Goal: Task Accomplishment & Management: Manage account settings

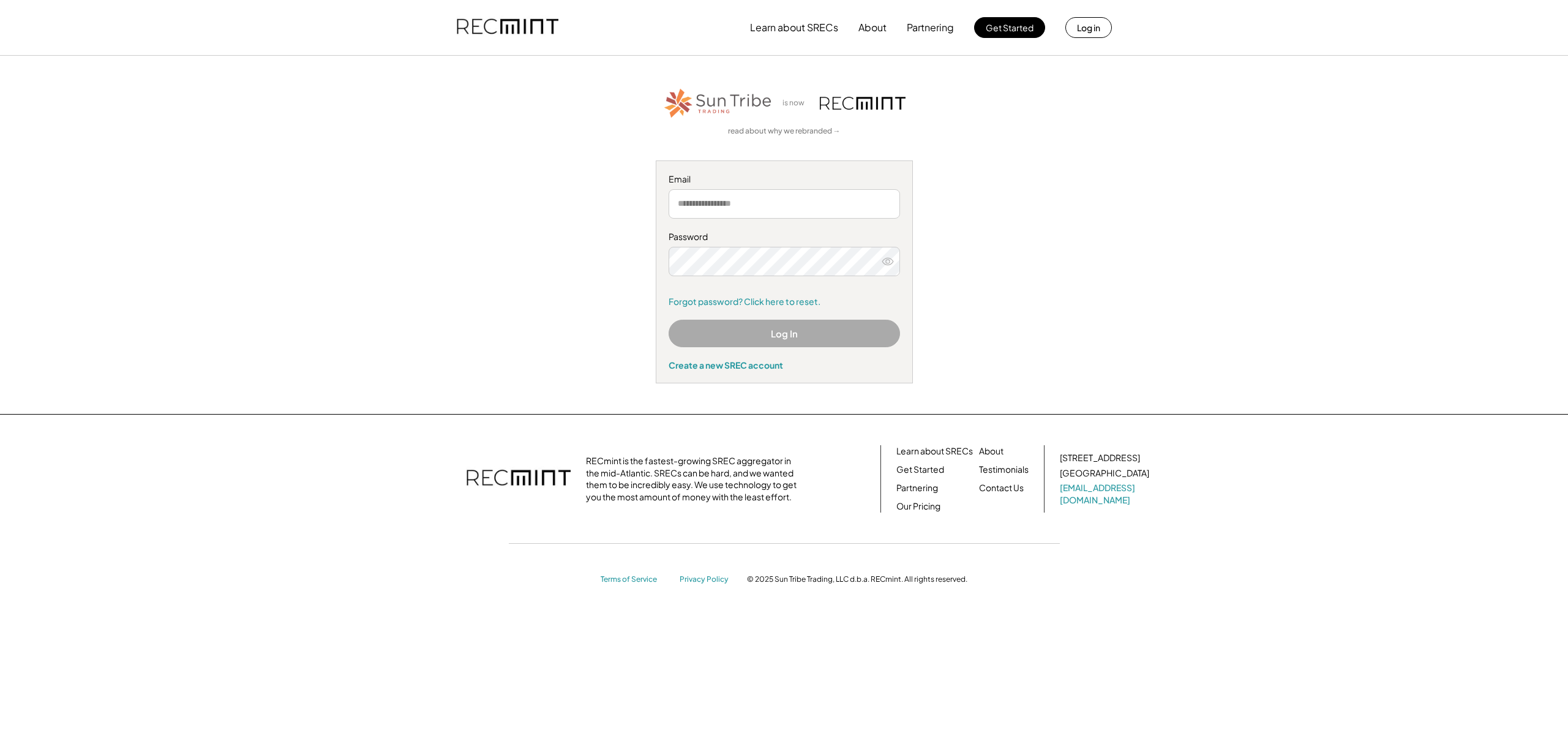
type input "**********"
click at [722, 330] on button "Log In" at bounding box center [784, 337] width 231 height 28
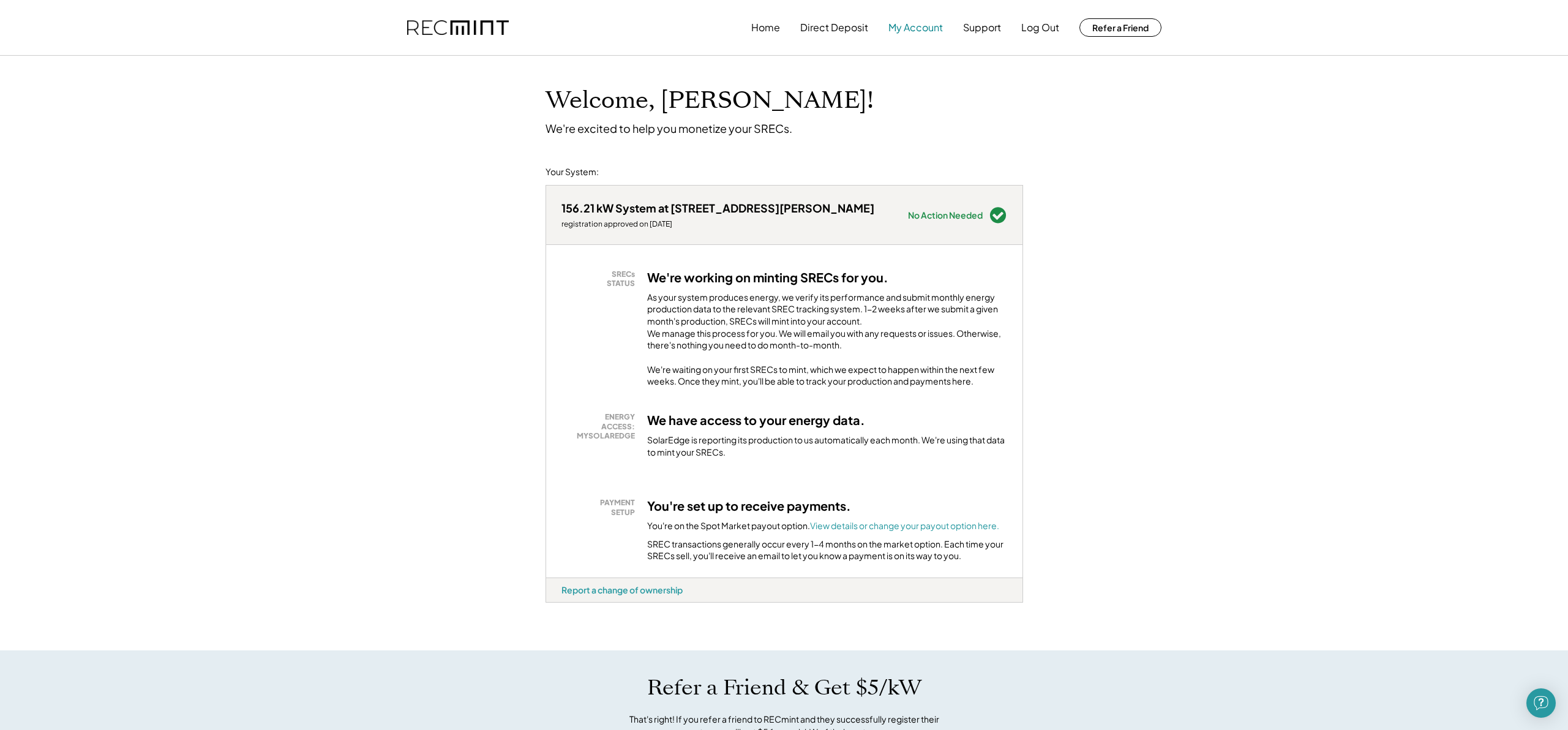
click at [916, 21] on button "My Account" at bounding box center [915, 28] width 54 height 25
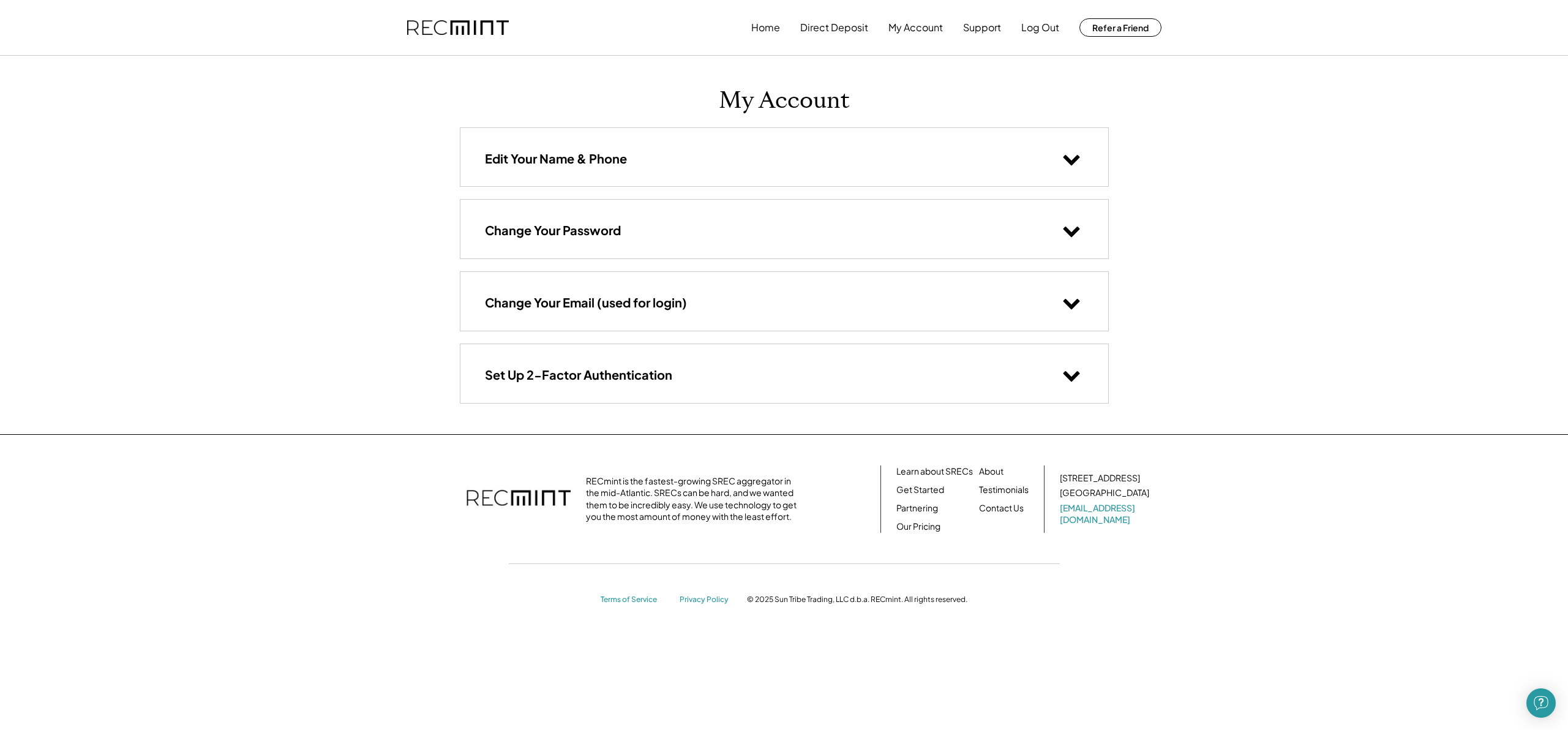
click at [740, 29] on div "Home Direct Deposit My Account Support Log Out Refer a Friend" at bounding box center [784, 28] width 784 height 55
click at [756, 29] on button "Home" at bounding box center [766, 28] width 29 height 25
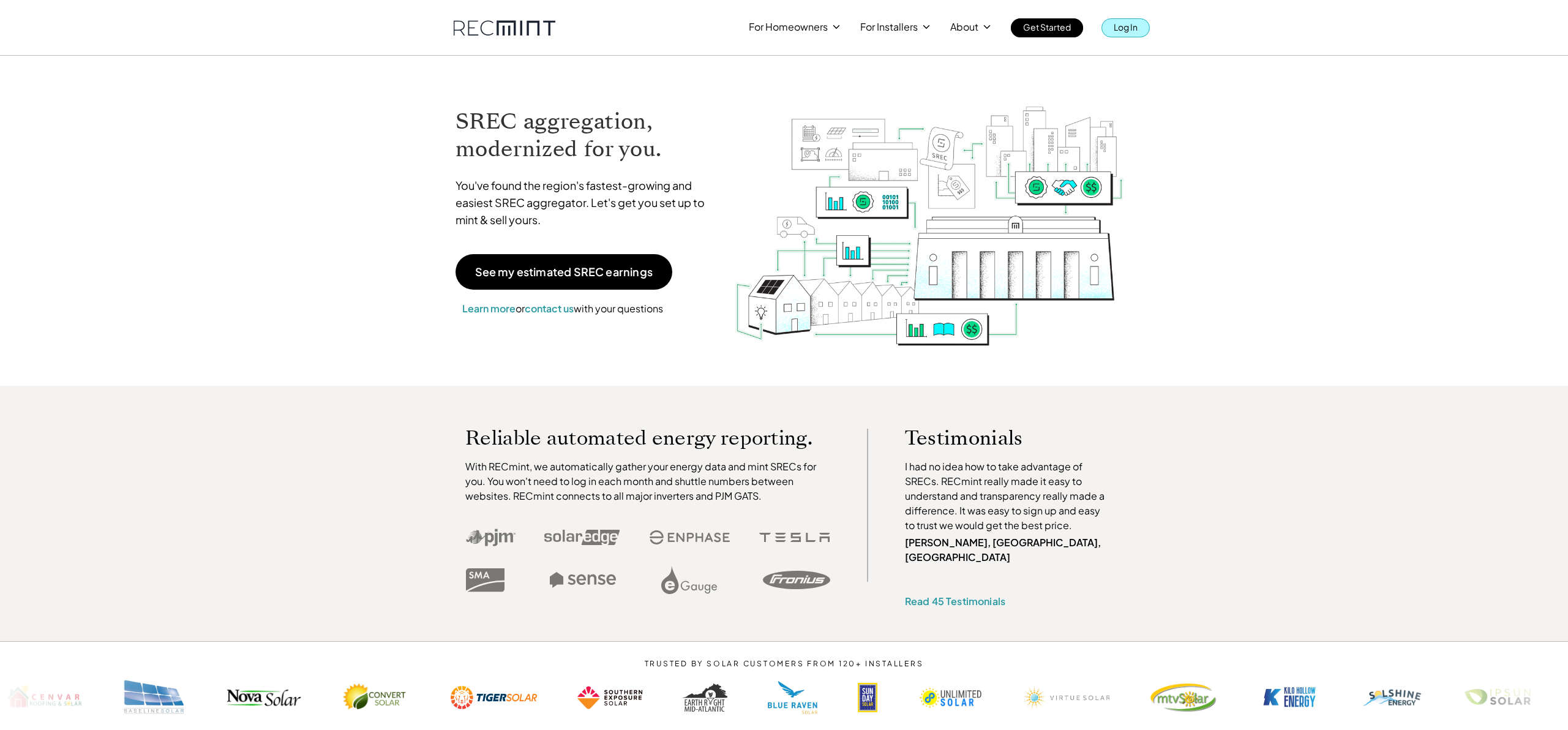
click at [1151, 28] on div "For Homeowners For Installers About Get Started Log In" at bounding box center [784, 18] width 1568 height 38
click at [1121, 30] on p "Log In" at bounding box center [1125, 27] width 24 height 17
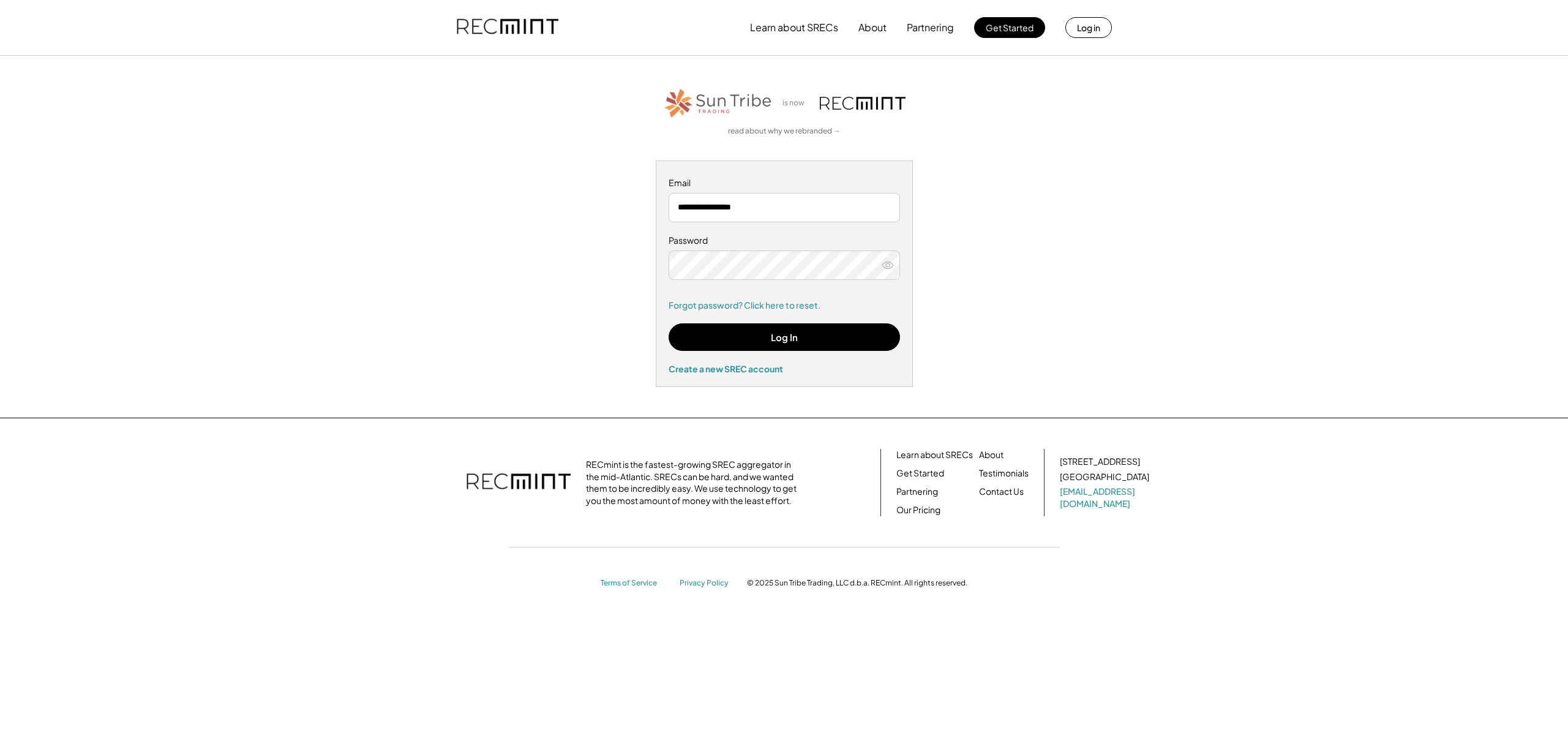
click at [739, 323] on div "**********" at bounding box center [785, 274] width 258 height 227
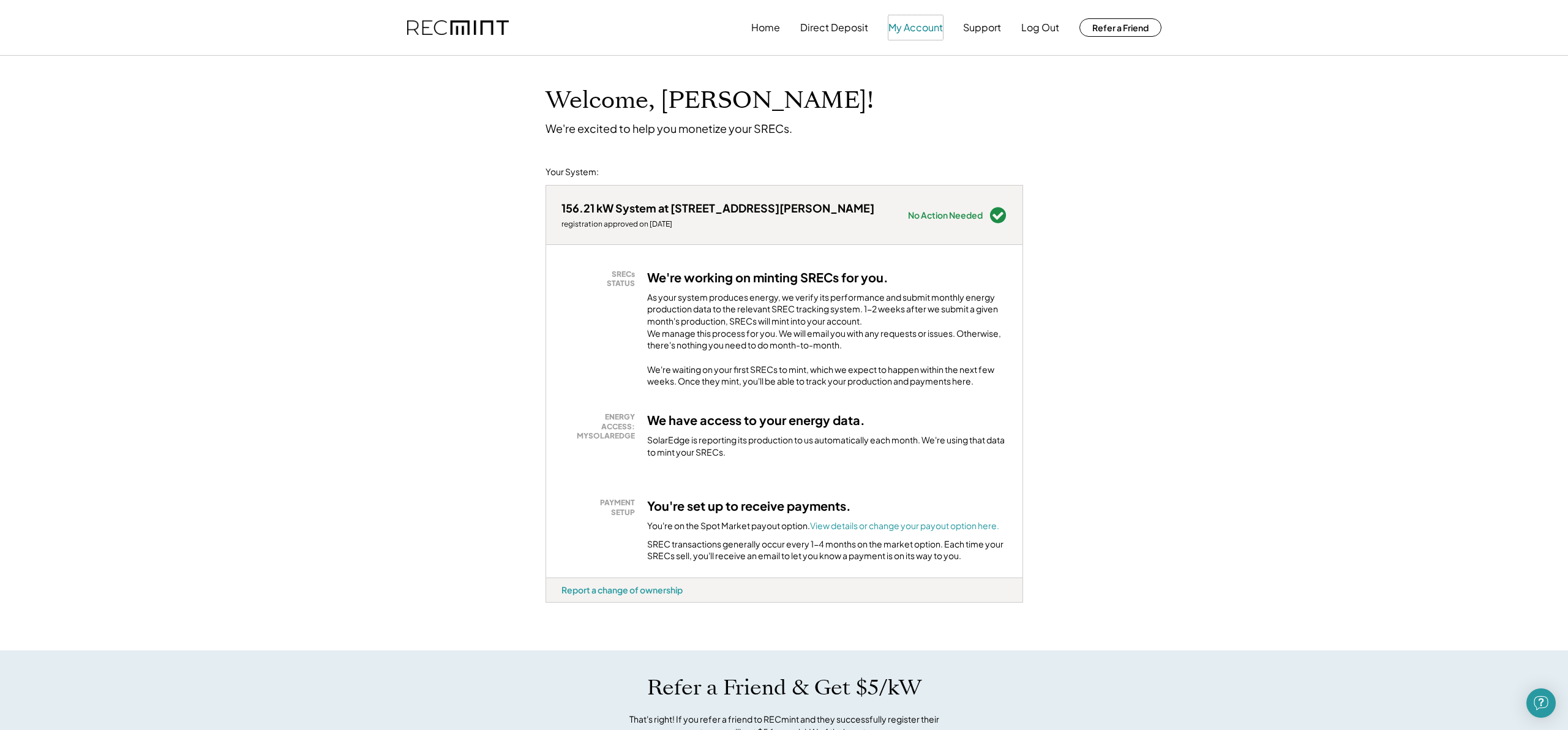
click at [908, 26] on button "My Account" at bounding box center [915, 28] width 54 height 25
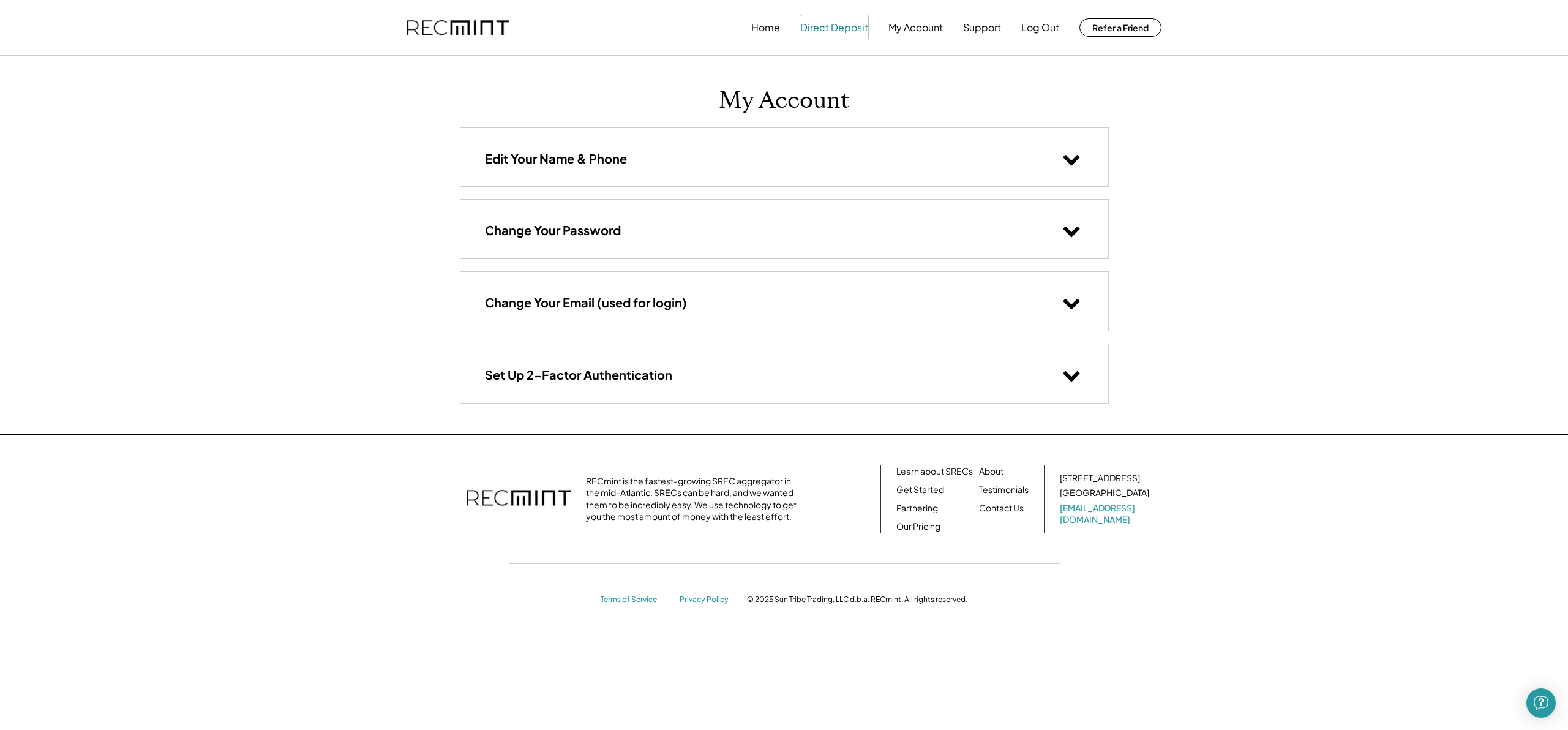
click at [835, 32] on button "Direct Deposit" at bounding box center [834, 28] width 68 height 25
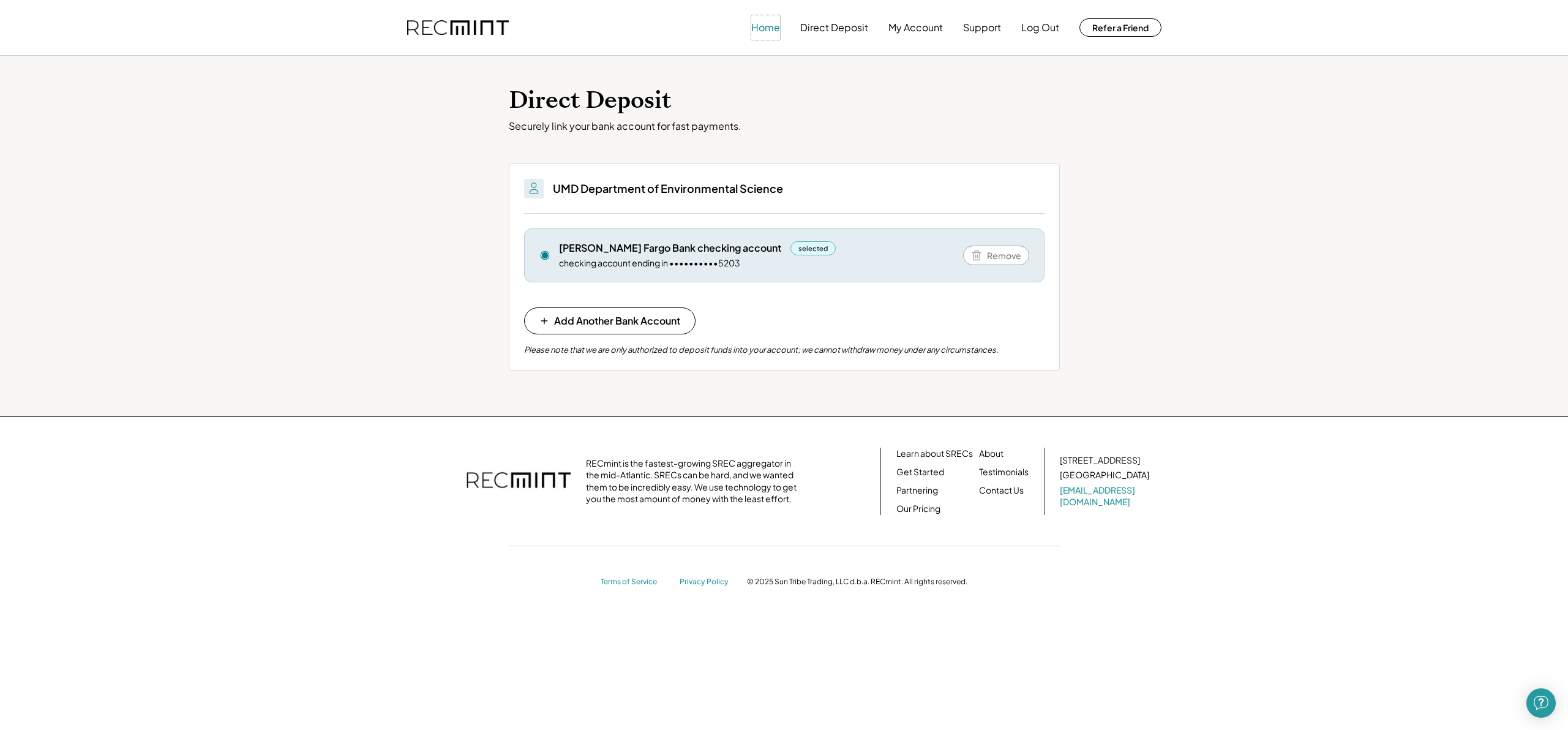
click at [766, 26] on button "Home" at bounding box center [766, 28] width 29 height 25
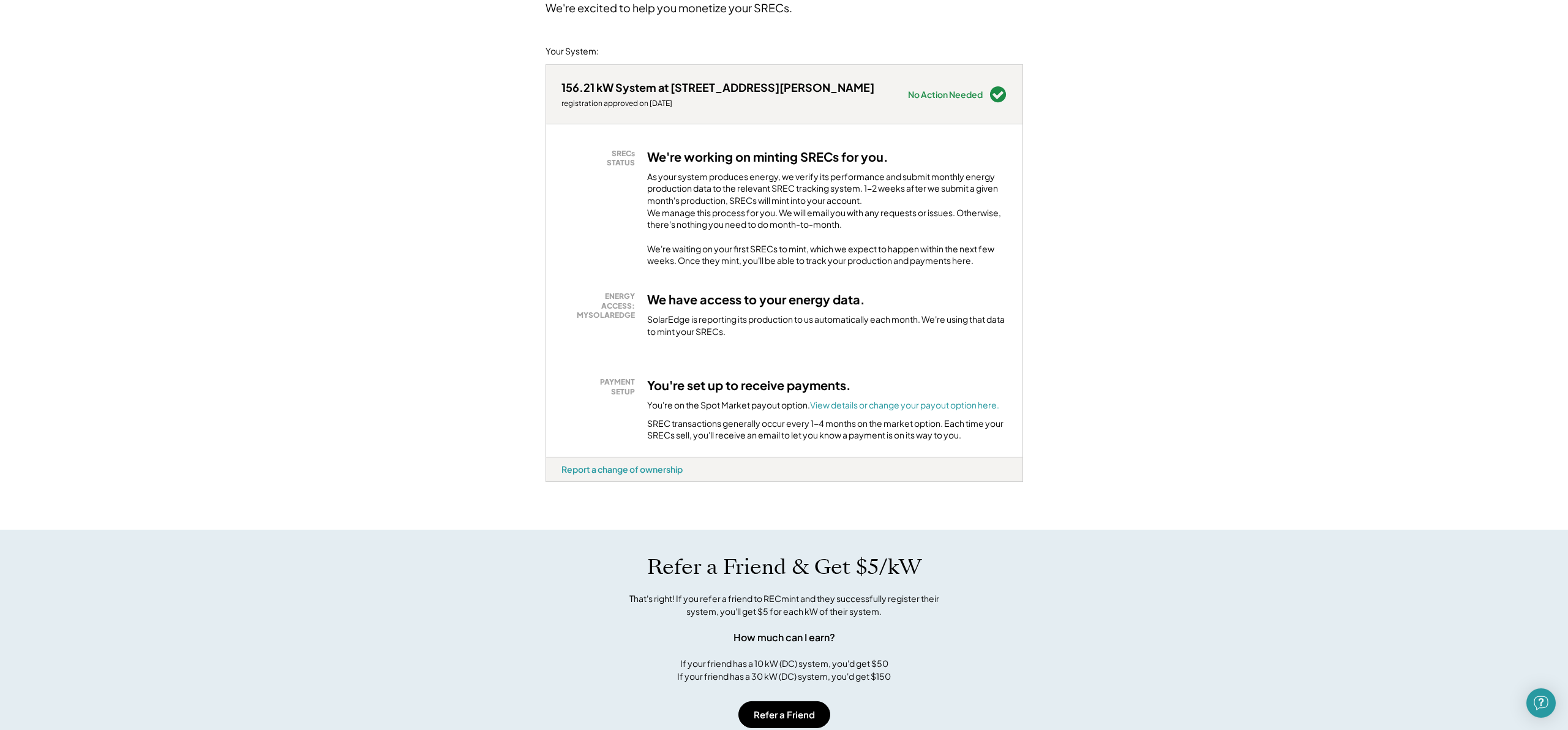
scroll to position [23, 0]
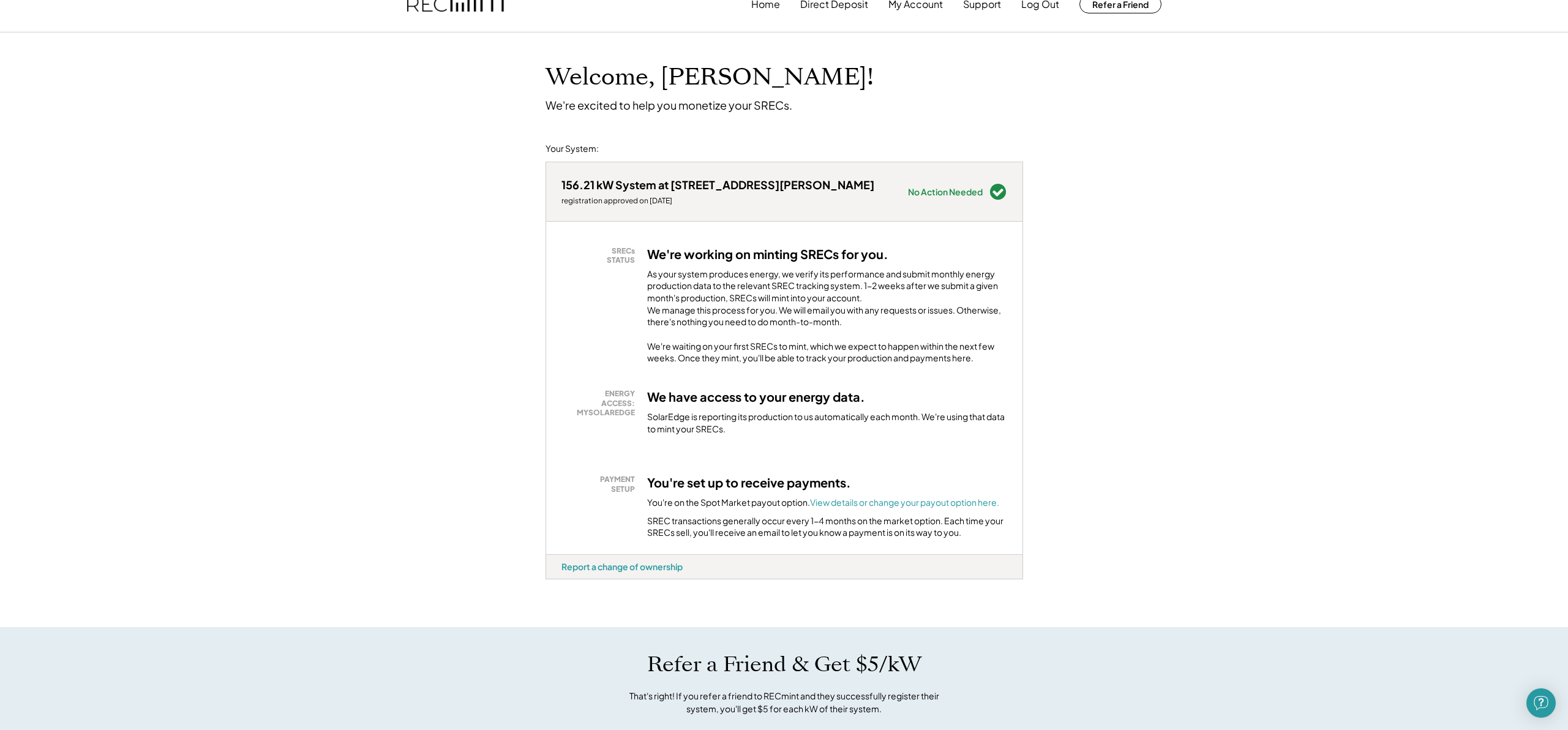
click at [689, 388] on div "SRECs STATUS We're working on minting SRECs for you. As your system produces en…" at bounding box center [785, 388] width 477 height 333
click at [845, 385] on div "SRECs STATUS We're working on minting SRECs for you. As your system produces en…" at bounding box center [785, 388] width 477 height 333
click at [963, 364] on div "We're waiting on your first SRECs to mint, which we expect to happen within the…" at bounding box center [827, 352] width 360 height 24
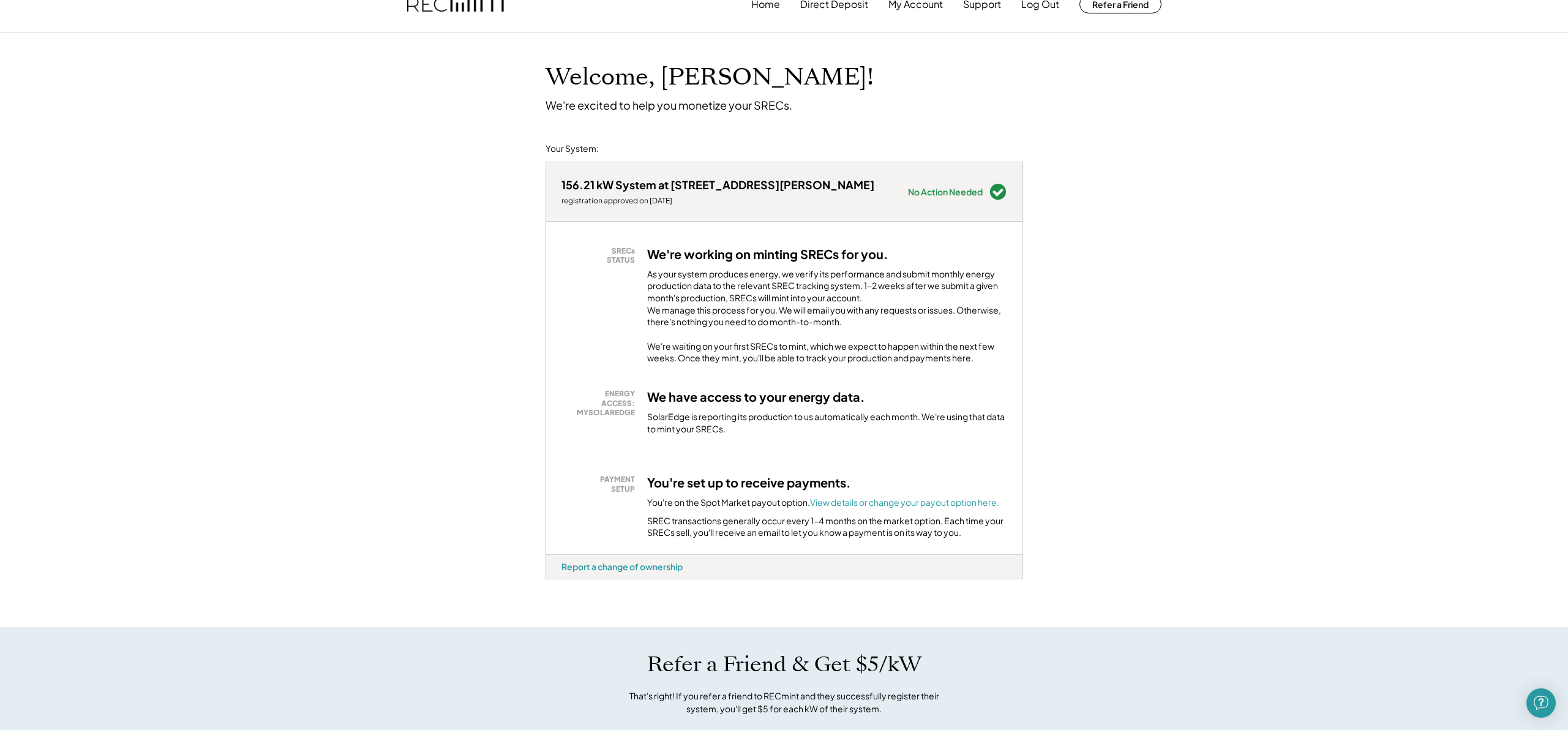
click at [937, 364] on div "We're waiting on your first SRECs to mint, which we expect to happen within the…" at bounding box center [827, 352] width 360 height 24
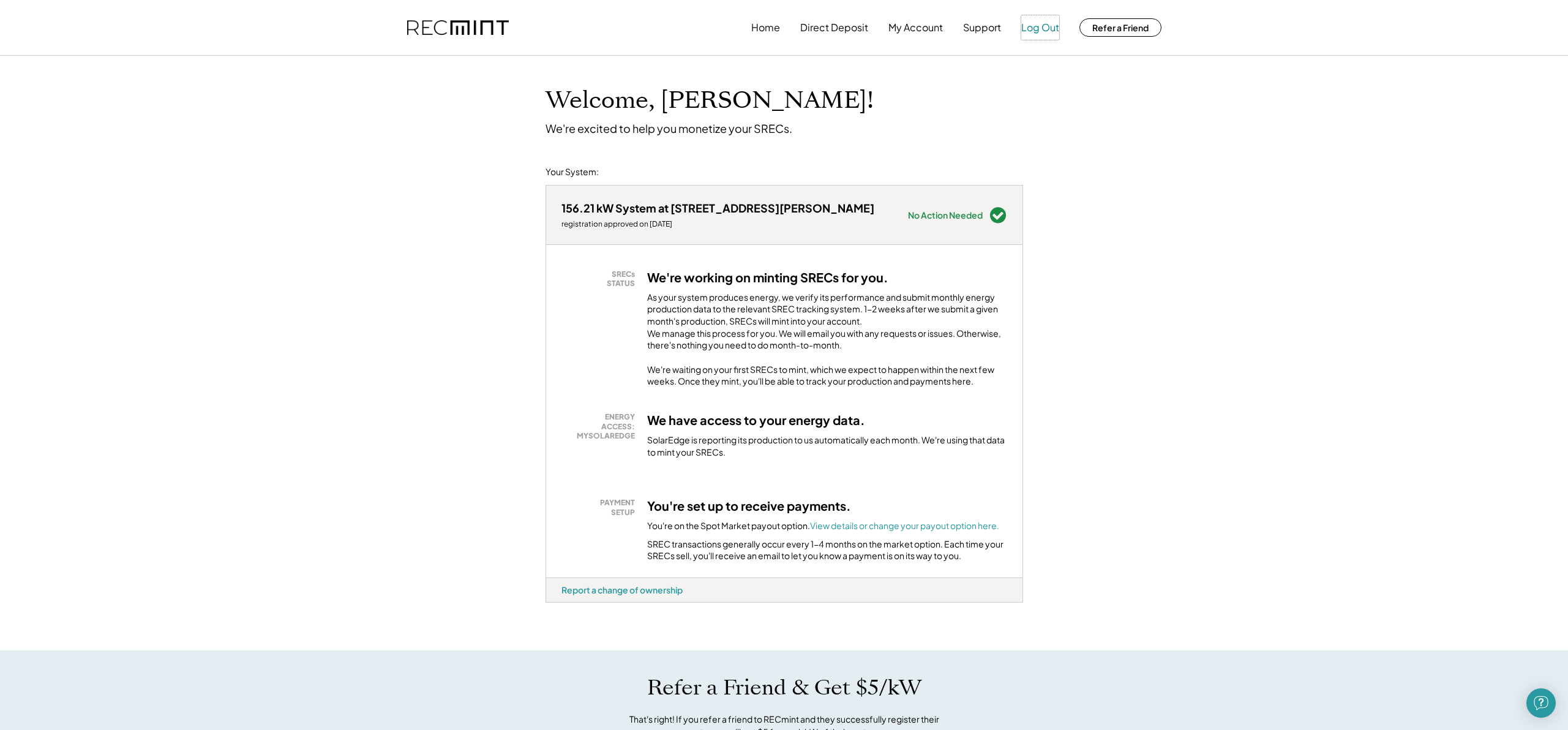
click at [1041, 25] on button "Log Out" at bounding box center [1040, 28] width 38 height 25
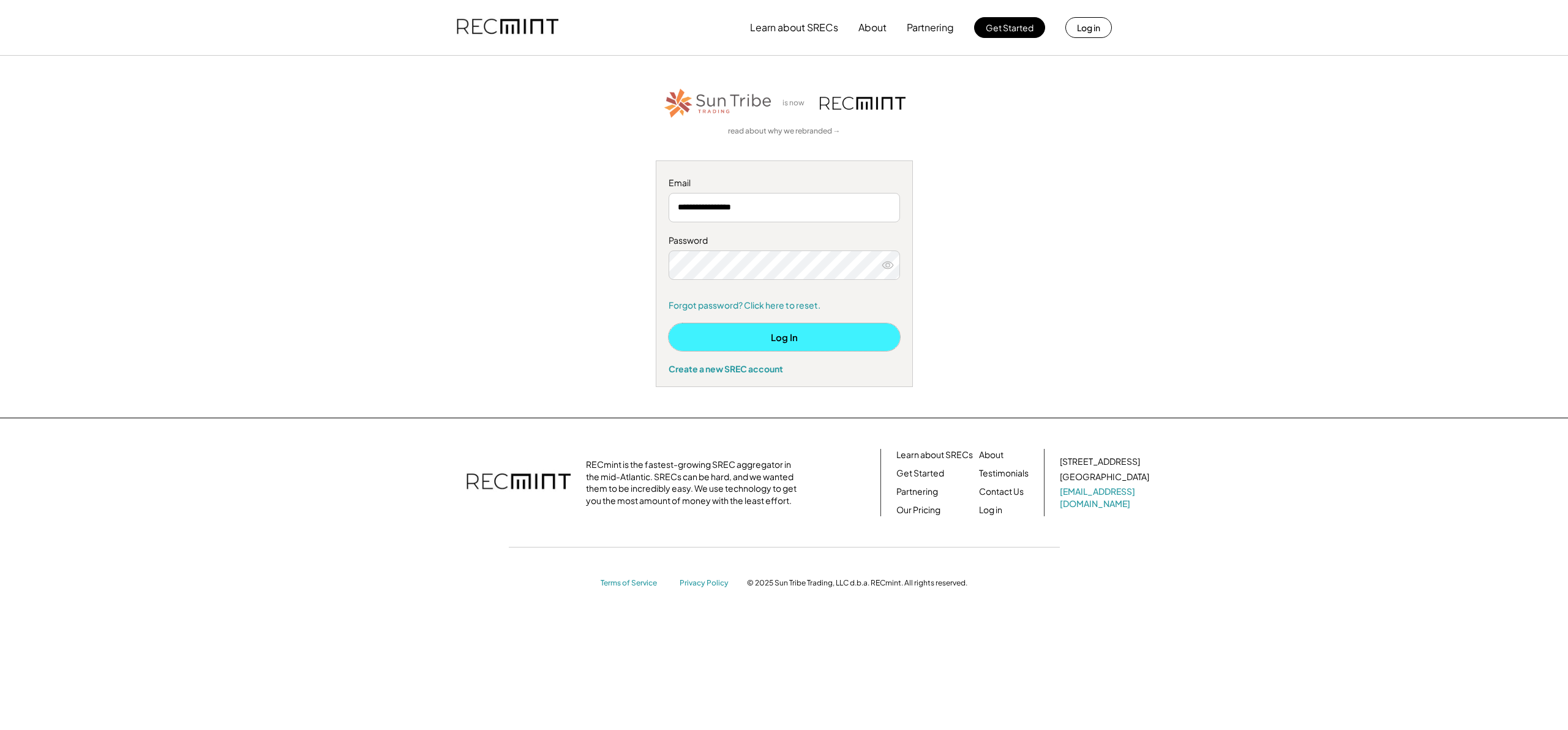
click at [759, 334] on button "Log In" at bounding box center [784, 337] width 231 height 28
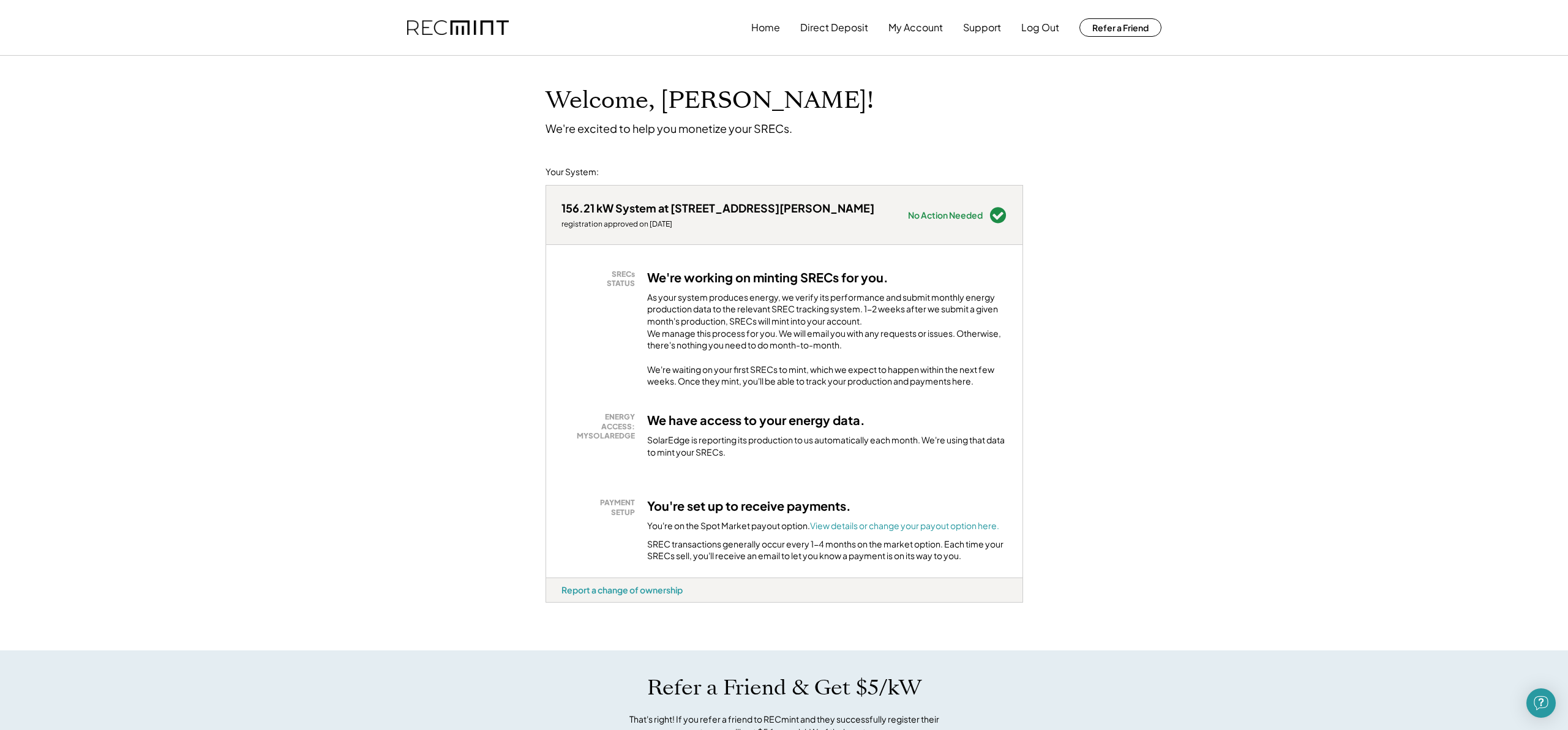
scroll to position [12, 0]
